Goal: Task Accomplishment & Management: Manage account settings

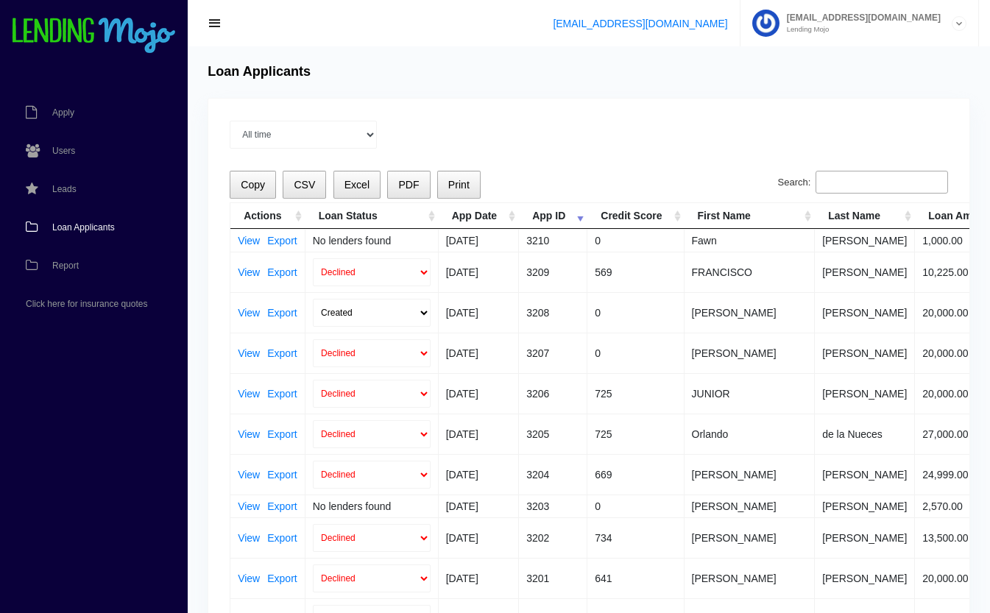
click at [851, 175] on input "Search:" at bounding box center [882, 183] width 133 height 24
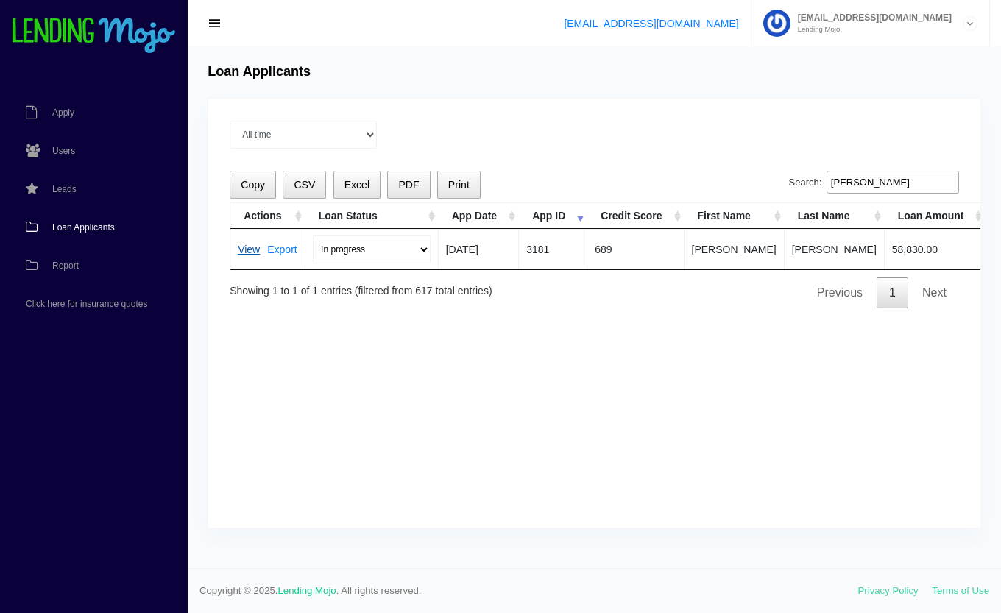
type input "matos"
click at [249, 248] on link "View" at bounding box center [249, 249] width 22 height 10
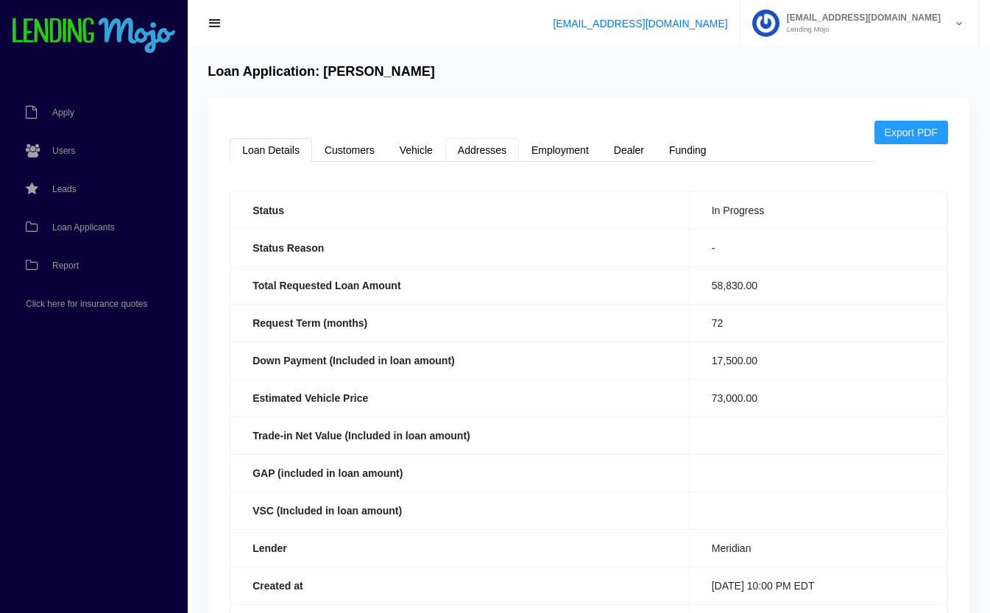
click at [471, 144] on link "Addresses" at bounding box center [483, 150] width 74 height 24
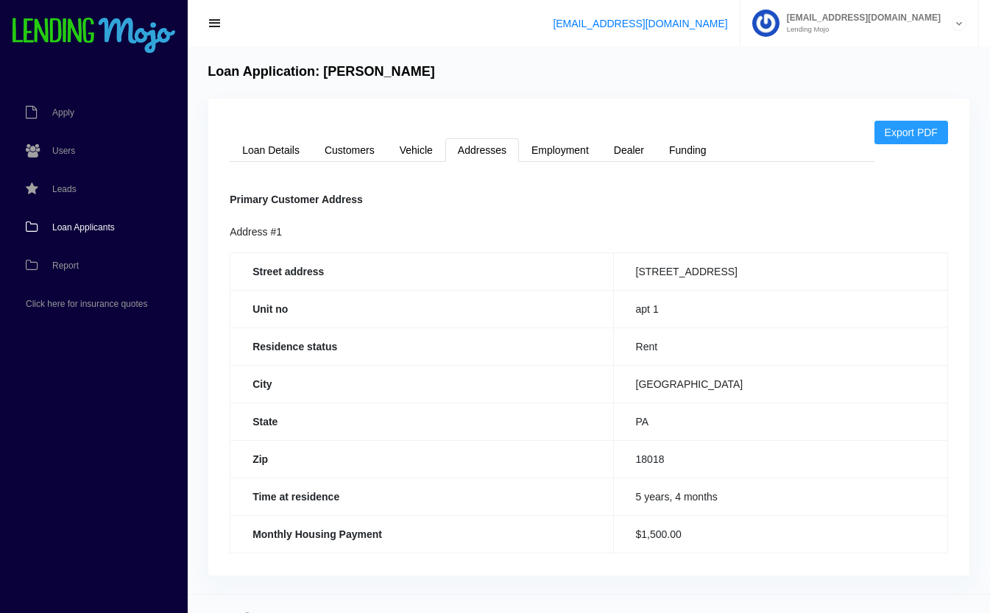
click at [85, 224] on span "Loan Applicants" at bounding box center [83, 227] width 63 height 9
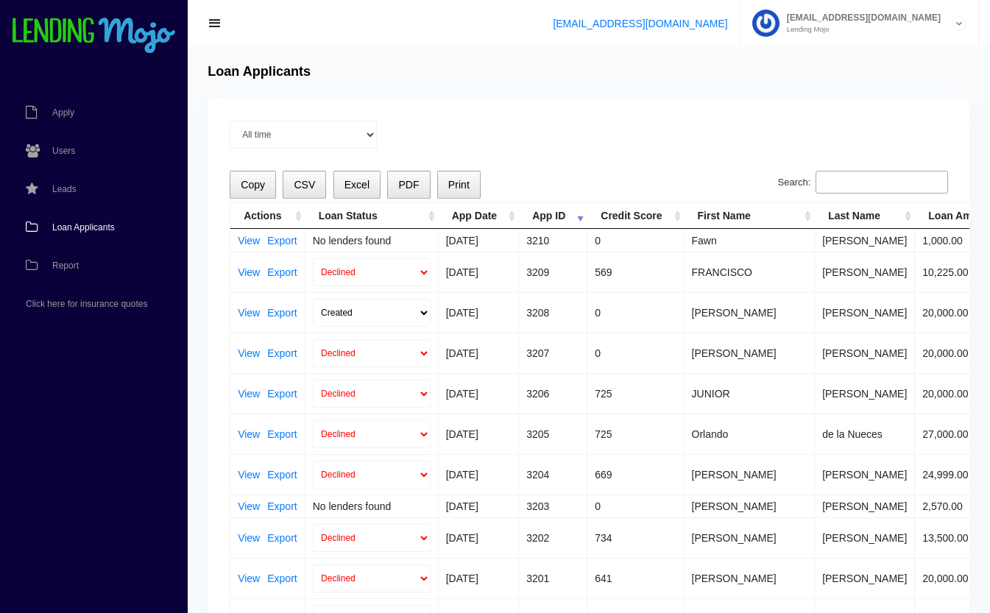
click at [866, 184] on input "Search:" at bounding box center [882, 183] width 133 height 24
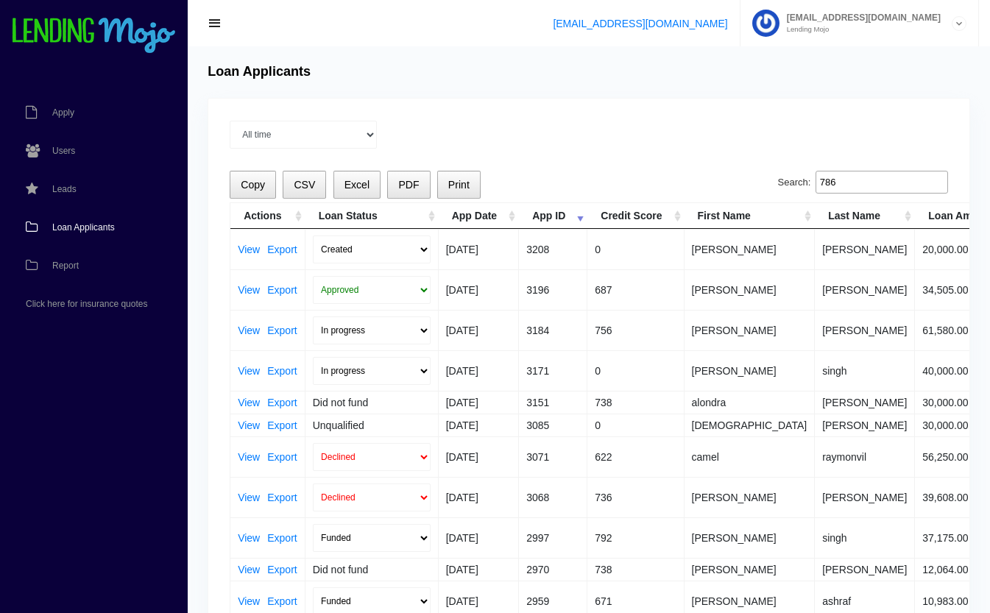
type input "786"
click at [74, 227] on span "Loan Applicants" at bounding box center [83, 227] width 63 height 9
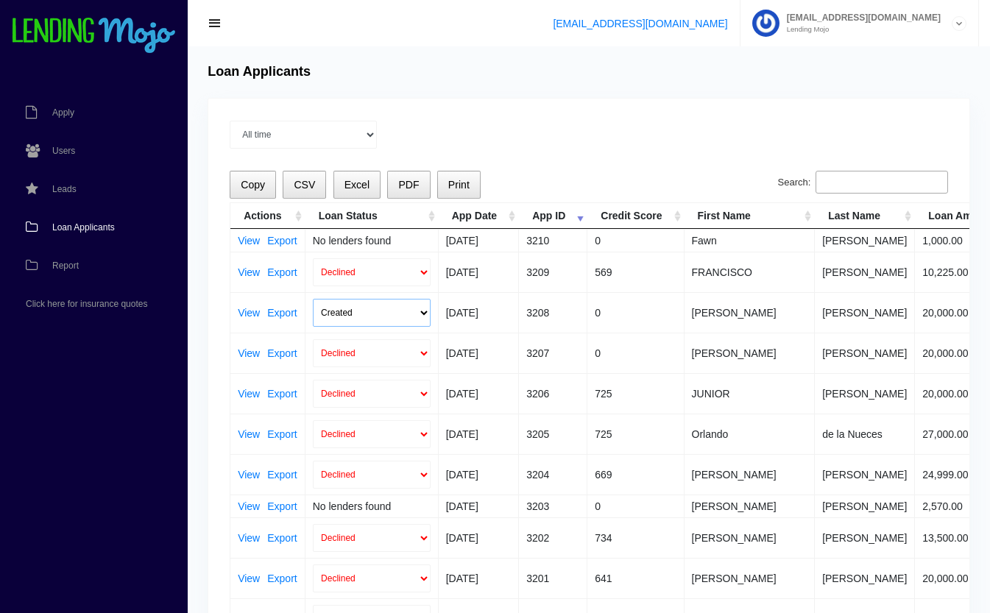
click at [421, 314] on select "Created Submitted" at bounding box center [372, 313] width 118 height 28
select select "submitted"
click at [313, 299] on select "Created Submitted" at bounding box center [372, 313] width 118 height 28
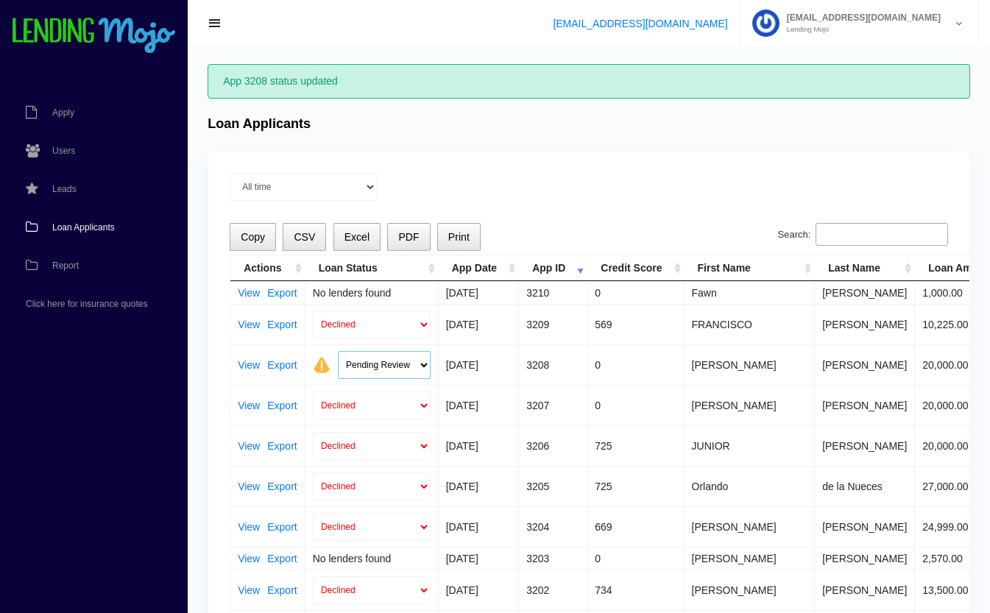
click at [381, 365] on select "Pending Review Approve Decline Unqualified" at bounding box center [384, 365] width 93 height 28
select select "declined"
click at [338, 351] on select "Pending Review Approve Decline Unqualified" at bounding box center [384, 365] width 93 height 28
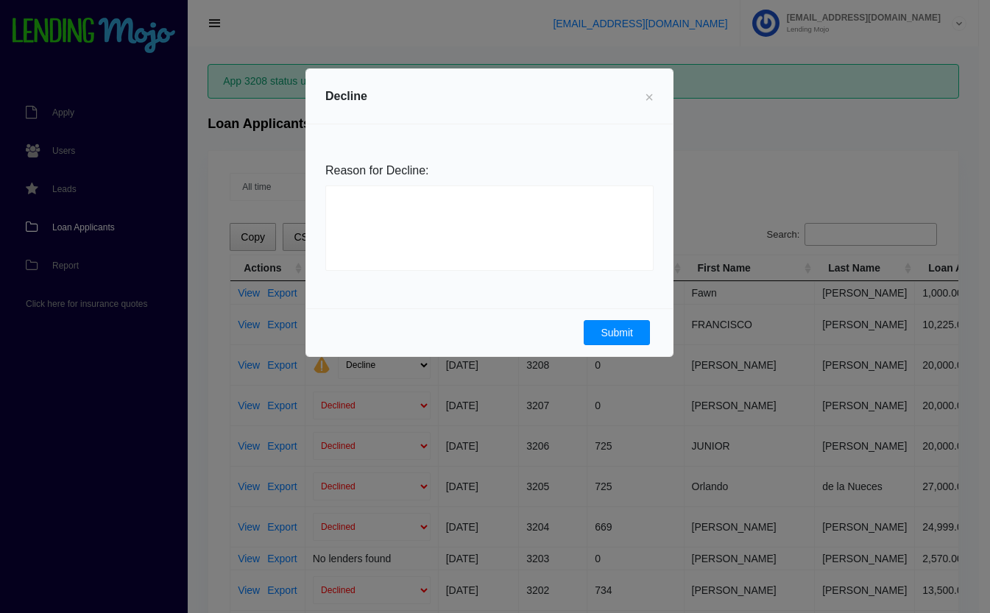
click at [636, 335] on button "Submit" at bounding box center [617, 332] width 66 height 25
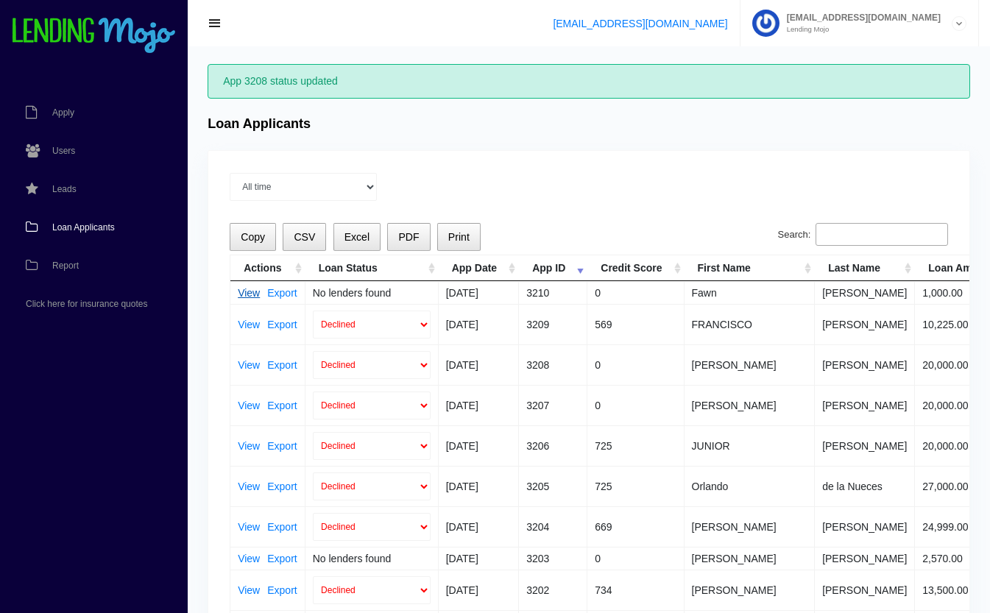
click at [245, 295] on link "View" at bounding box center [249, 293] width 22 height 10
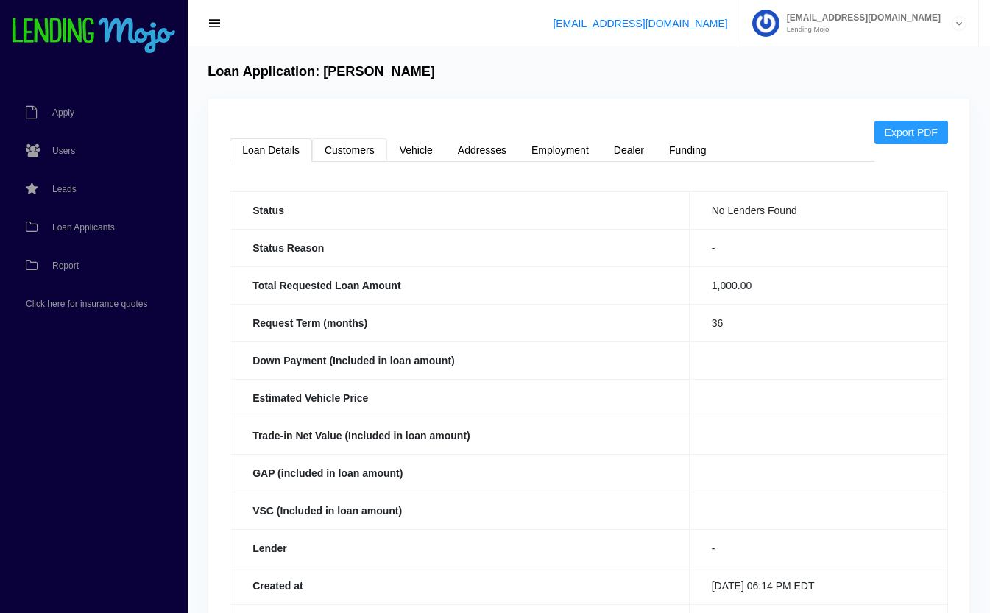
click at [359, 144] on link "Customers" at bounding box center [349, 150] width 75 height 24
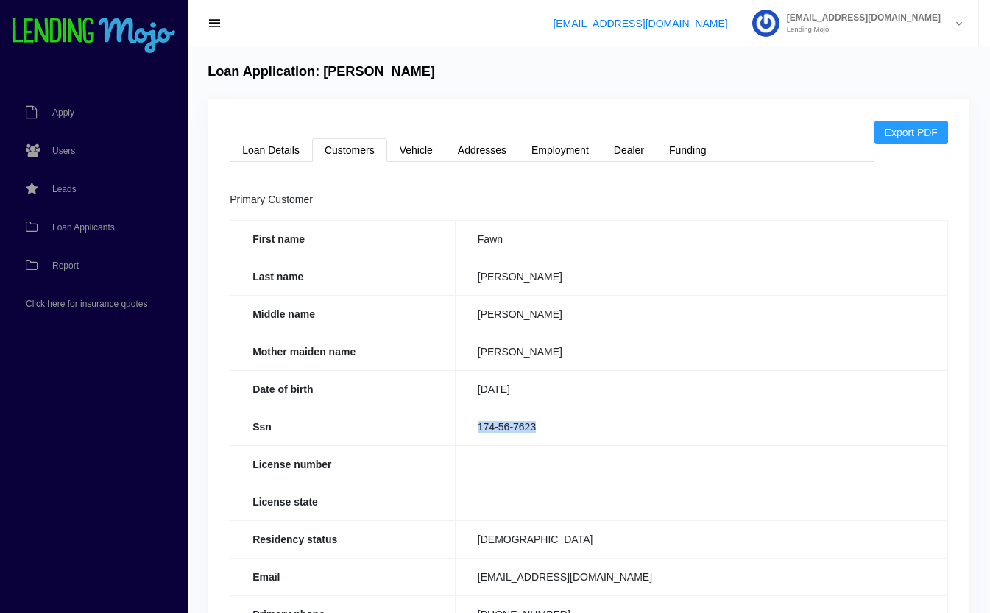
drag, startPoint x: 555, startPoint y: 421, endPoint x: 447, endPoint y: 423, distance: 108.3
click at [447, 423] on tr "Ssn 174-56-7623" at bounding box center [589, 427] width 718 height 38
copy tr "174-56-7623"
click at [275, 155] on link "Loan Details" at bounding box center [271, 150] width 82 height 24
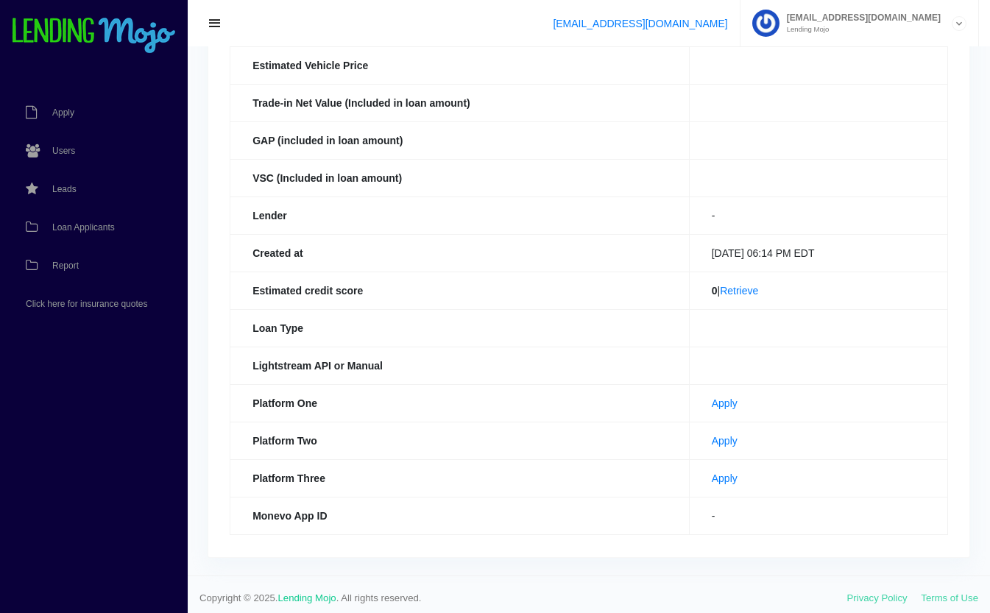
scroll to position [339, 0]
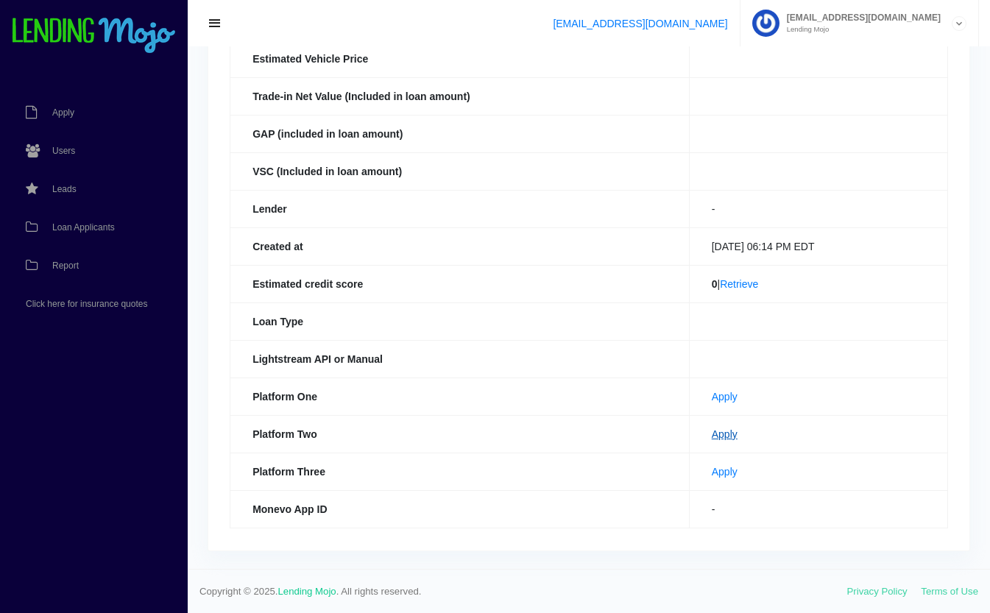
click at [713, 434] on link "Apply" at bounding box center [725, 435] width 26 height 12
click at [712, 395] on link "Apply" at bounding box center [725, 397] width 26 height 12
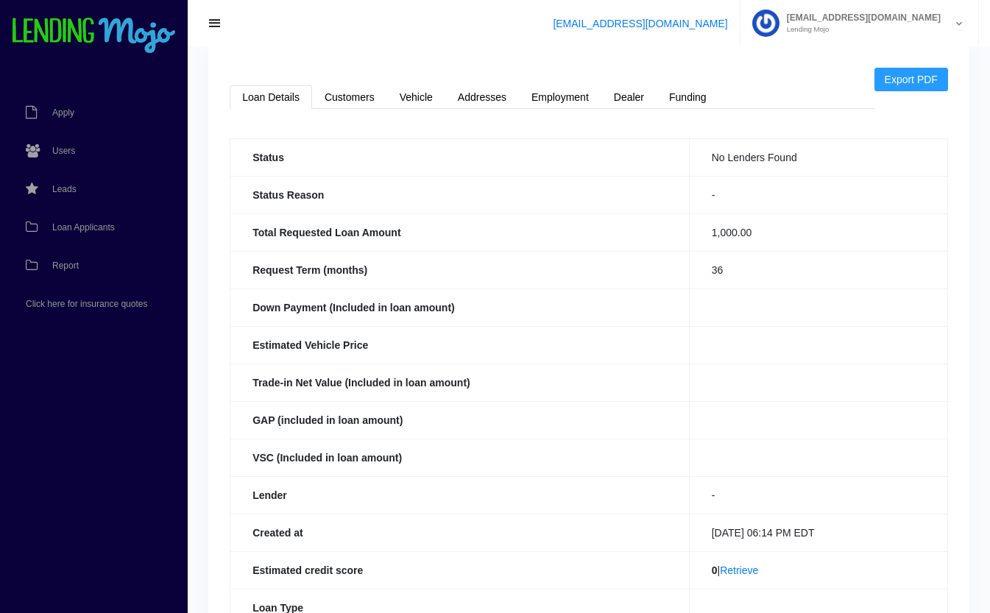
scroll to position [0, 0]
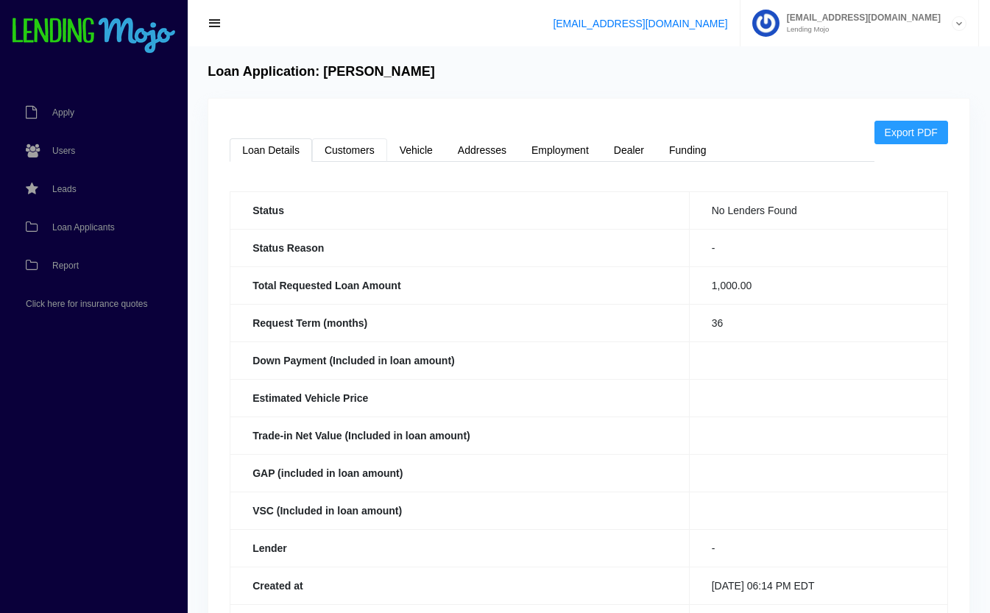
click at [345, 148] on link "Customers" at bounding box center [349, 150] width 75 height 24
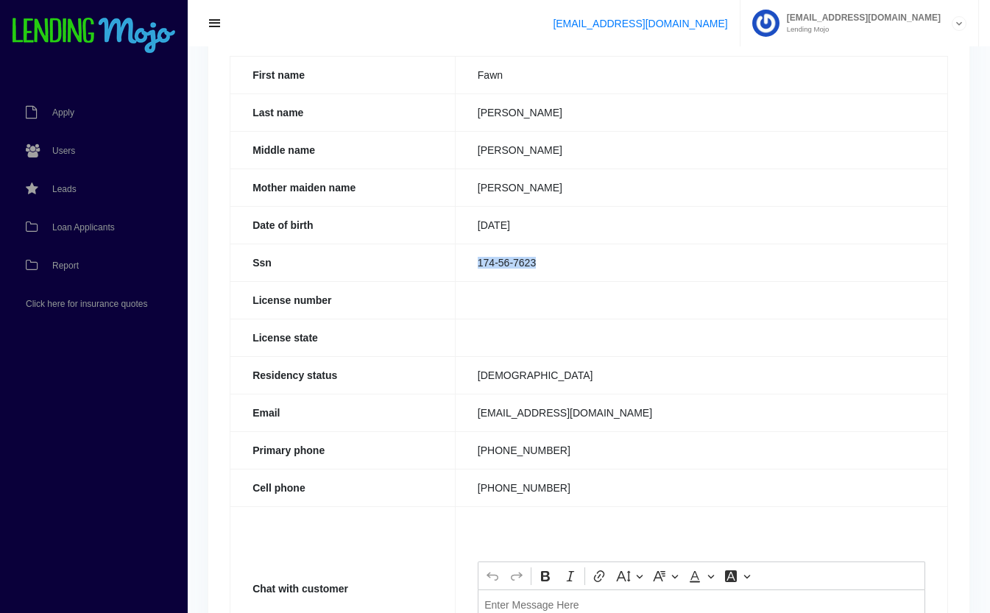
scroll to position [307, 0]
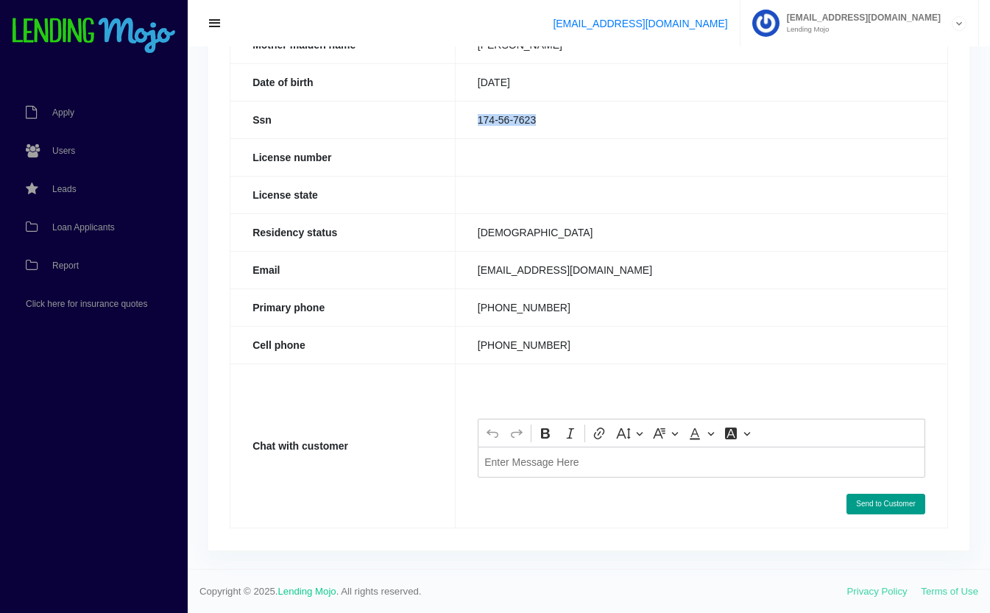
click at [559, 476] on div "Editor editing area: main. Press Alt+0 for help." at bounding box center [702, 462] width 448 height 30
click at [914, 511] on button "Send to Customer" at bounding box center [886, 504] width 79 height 21
click at [880, 507] on button "Send to Customer" at bounding box center [886, 504] width 79 height 21
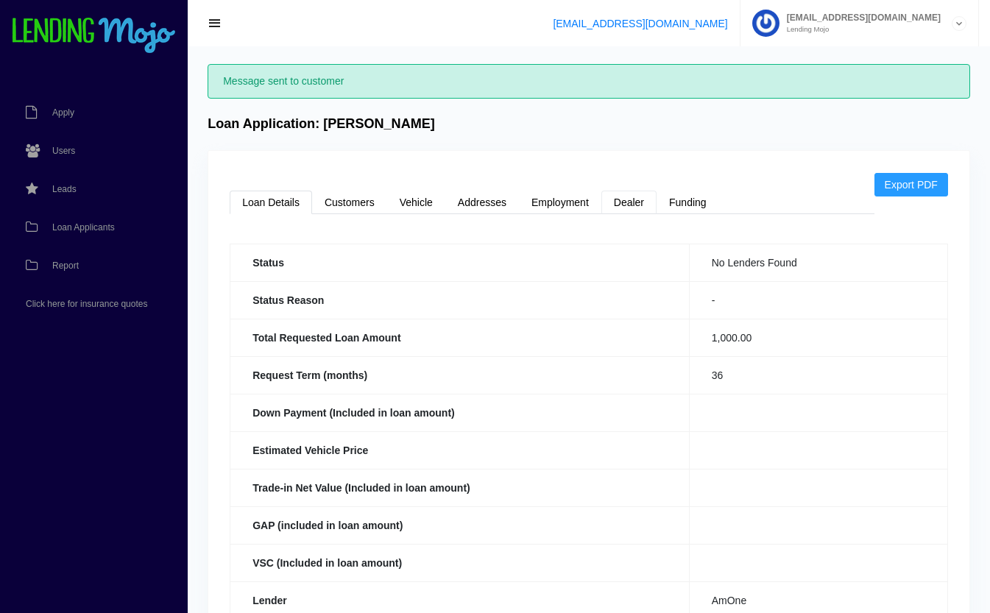
click at [635, 204] on link "Dealer" at bounding box center [629, 203] width 55 height 24
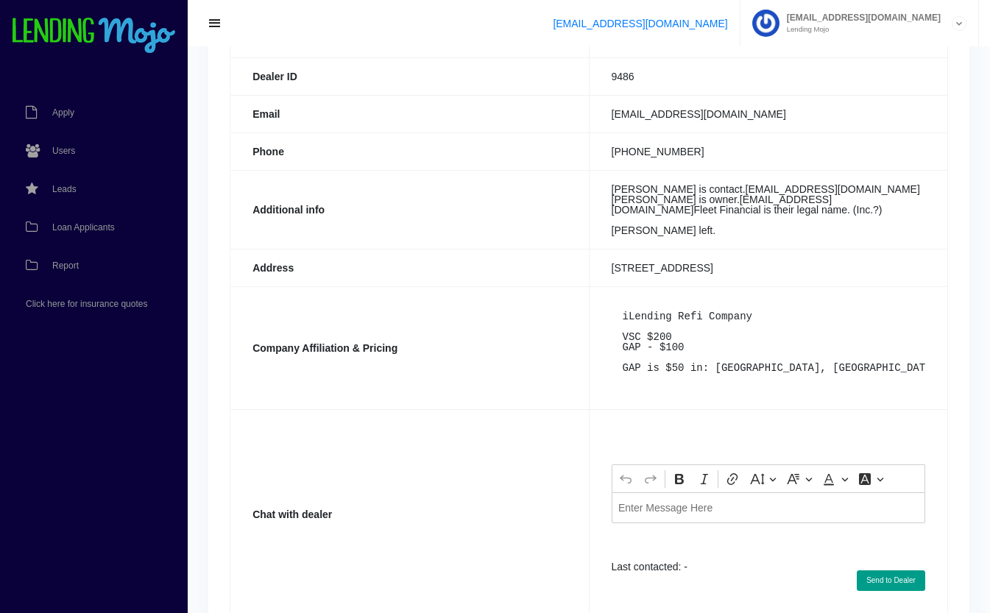
scroll to position [416, 0]
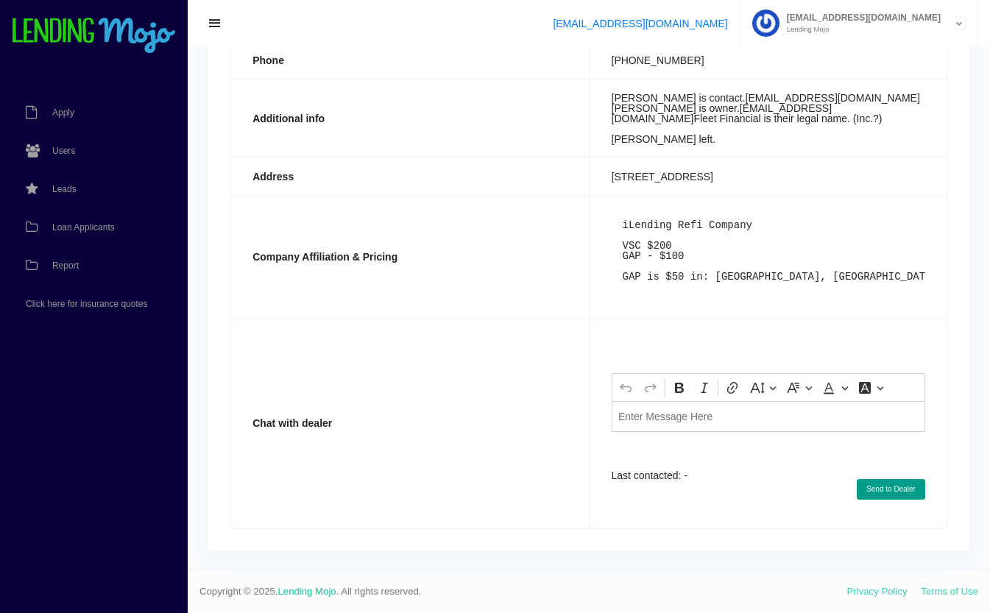
click at [669, 425] on div "Editor editing area: main. Press Alt+0 for help." at bounding box center [769, 416] width 314 height 30
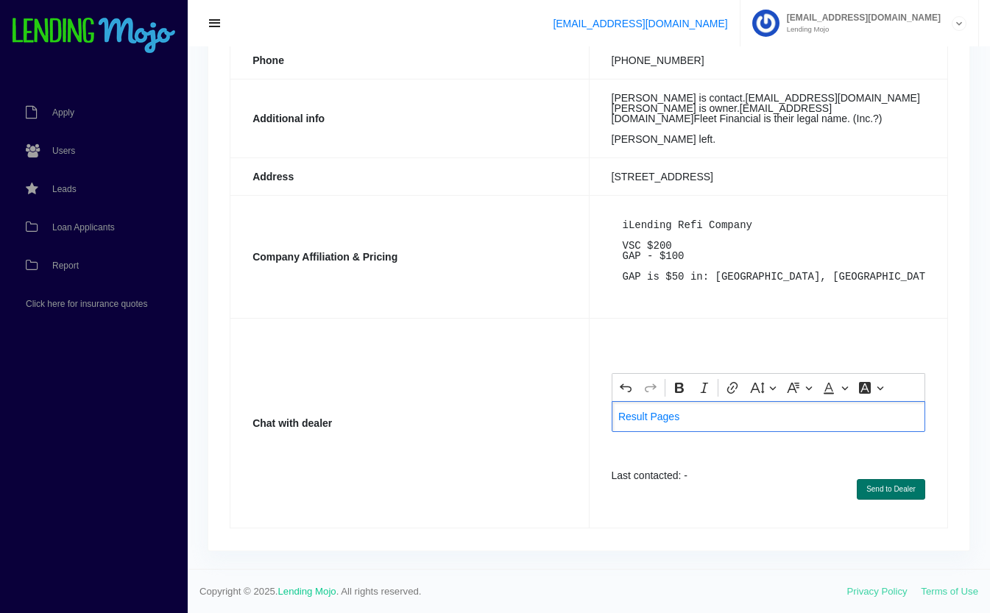
click at [887, 490] on button "Send to Dealer" at bounding box center [891, 489] width 68 height 21
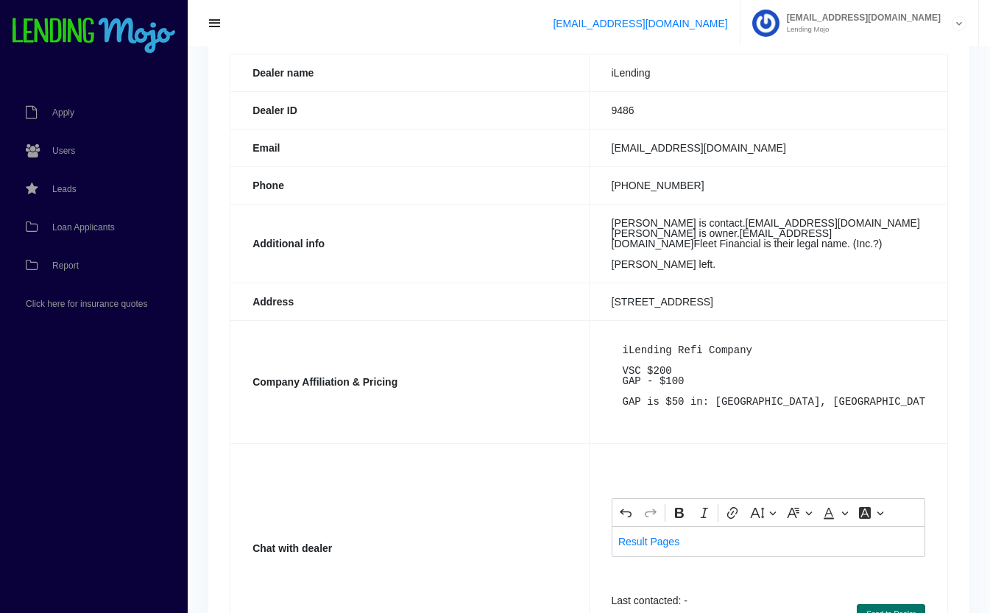
scroll to position [0, 0]
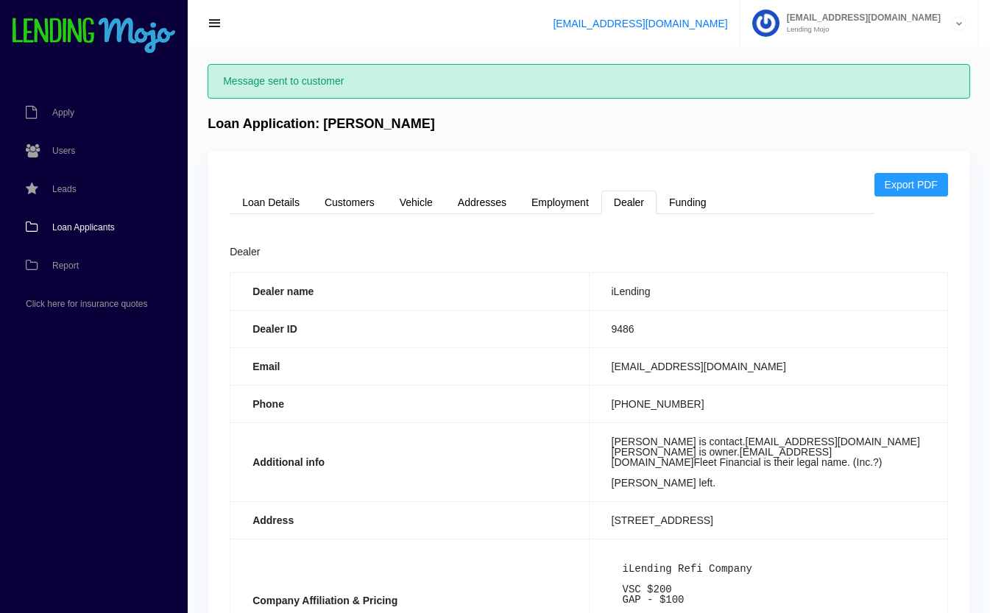
click at [64, 223] on span "Loan Applicants" at bounding box center [83, 227] width 63 height 9
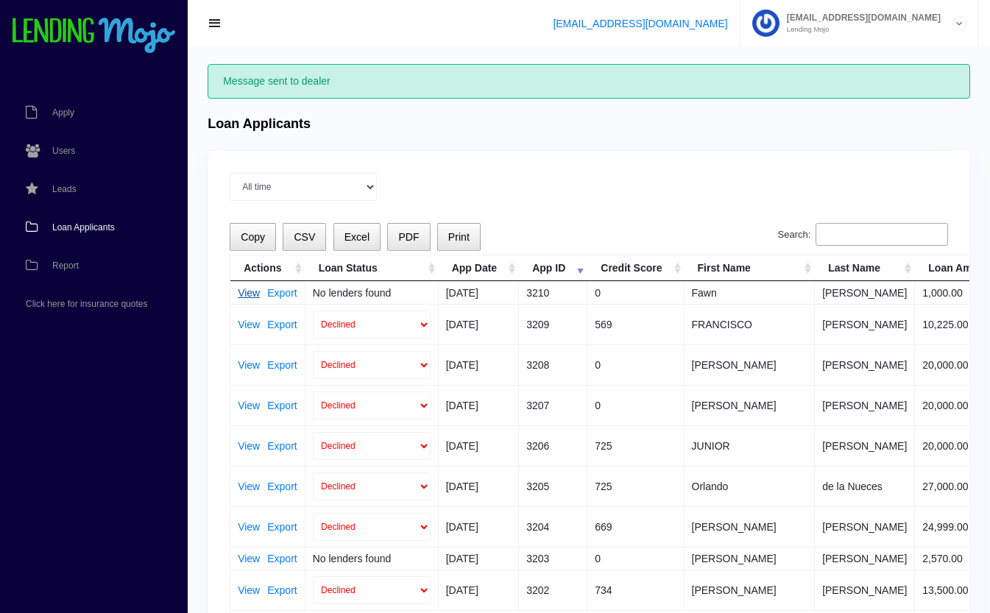
click at [247, 290] on link "View" at bounding box center [249, 293] width 22 height 10
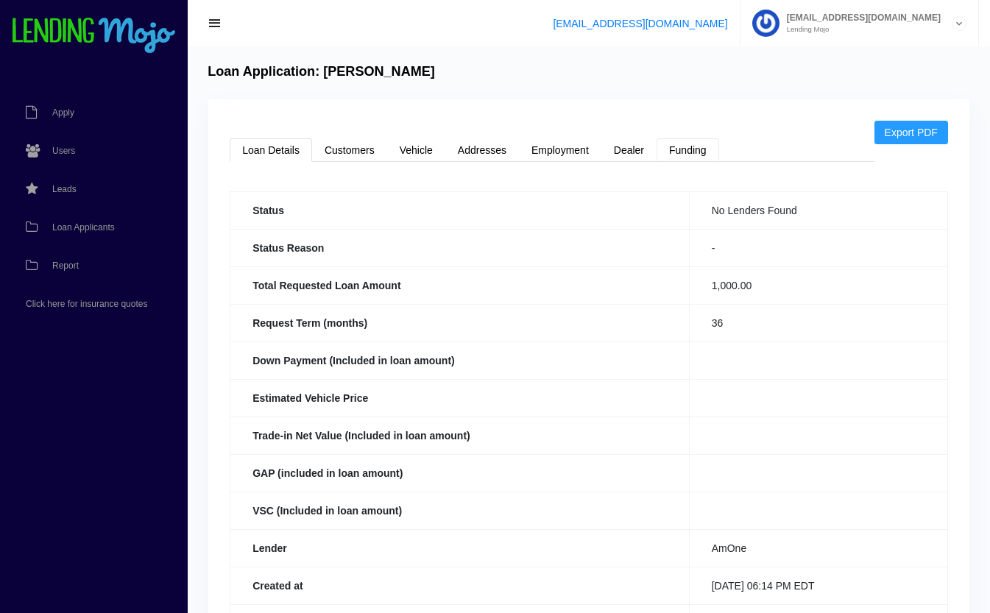
click at [697, 150] on link "Funding" at bounding box center [688, 150] width 63 height 24
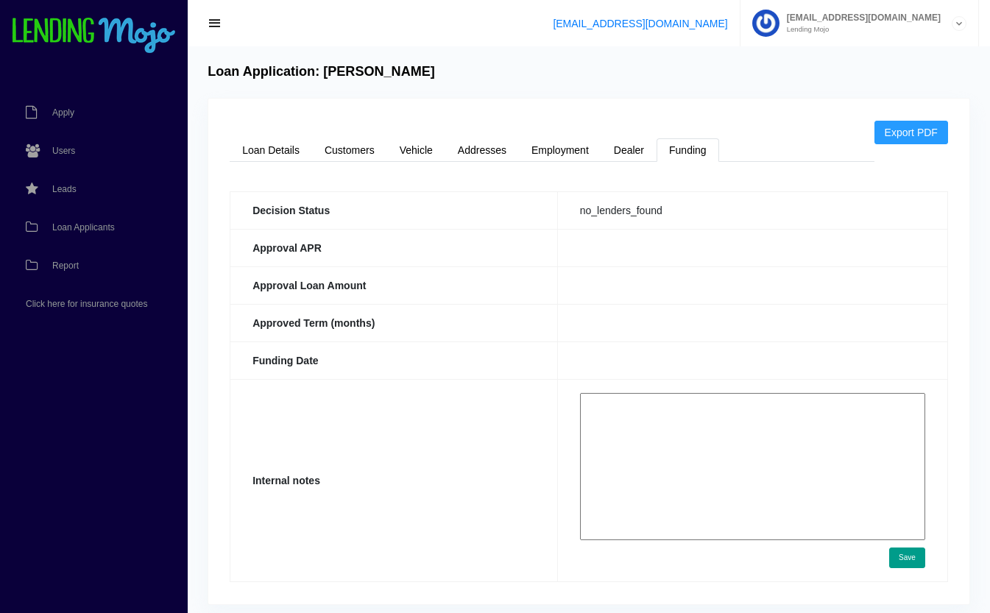
click at [686, 429] on textarea at bounding box center [752, 466] width 345 height 147
paste textarea "[URL][DOMAIN_NAME]"
type textarea "[URL][DOMAIN_NAME]"
click at [902, 542] on form "https://app.monevo.us/result/d6aea74cbfbe9abd835e20dcd7221dbb Save" at bounding box center [752, 467] width 345 height 149
click at [908, 553] on button "Save" at bounding box center [908, 558] width 36 height 21
